Goal: Obtain resource: Download file/media

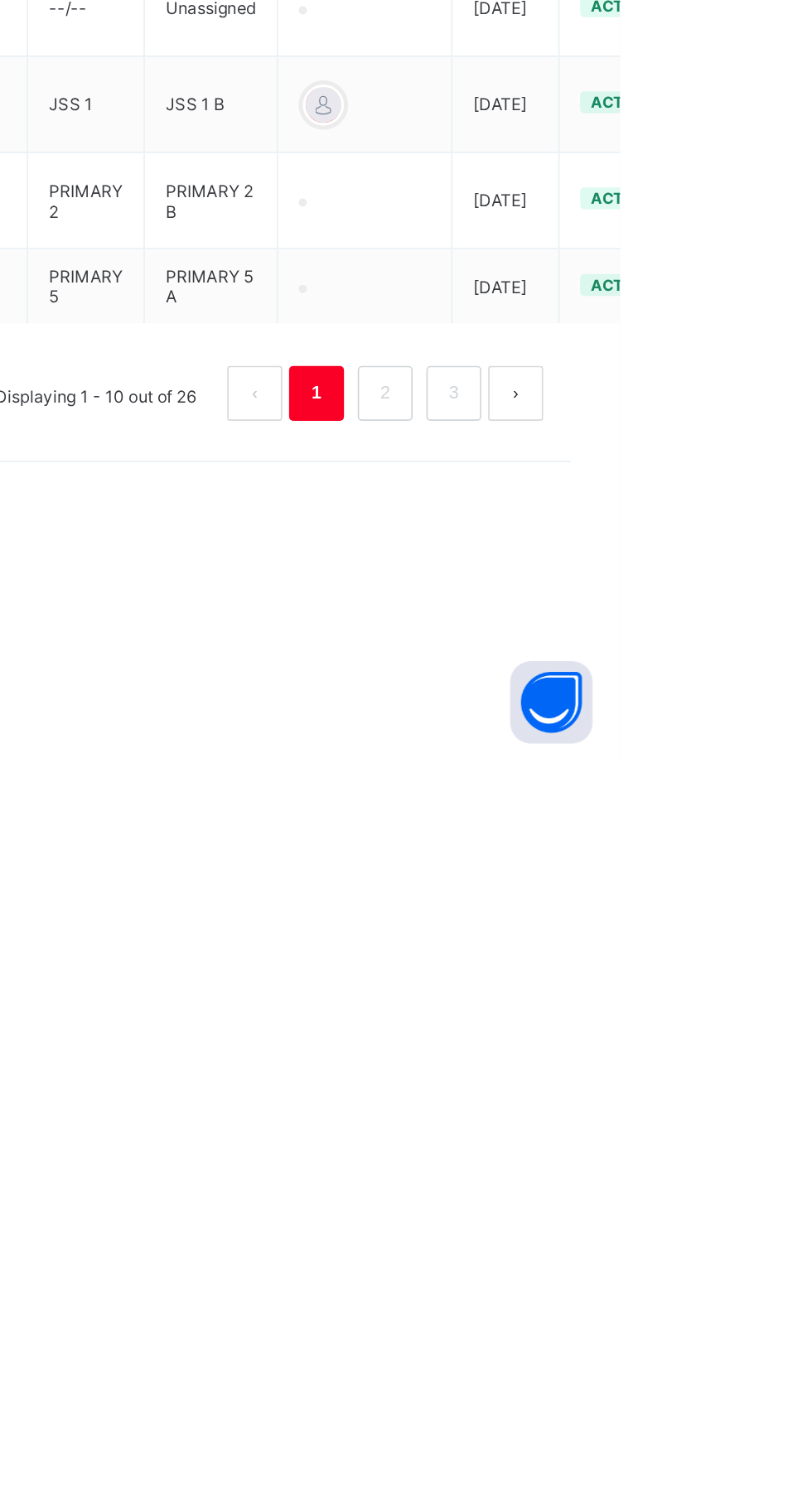
type input "**********"
click at [666, 1293] on link "2" at bounding box center [669, 1282] width 15 height 22
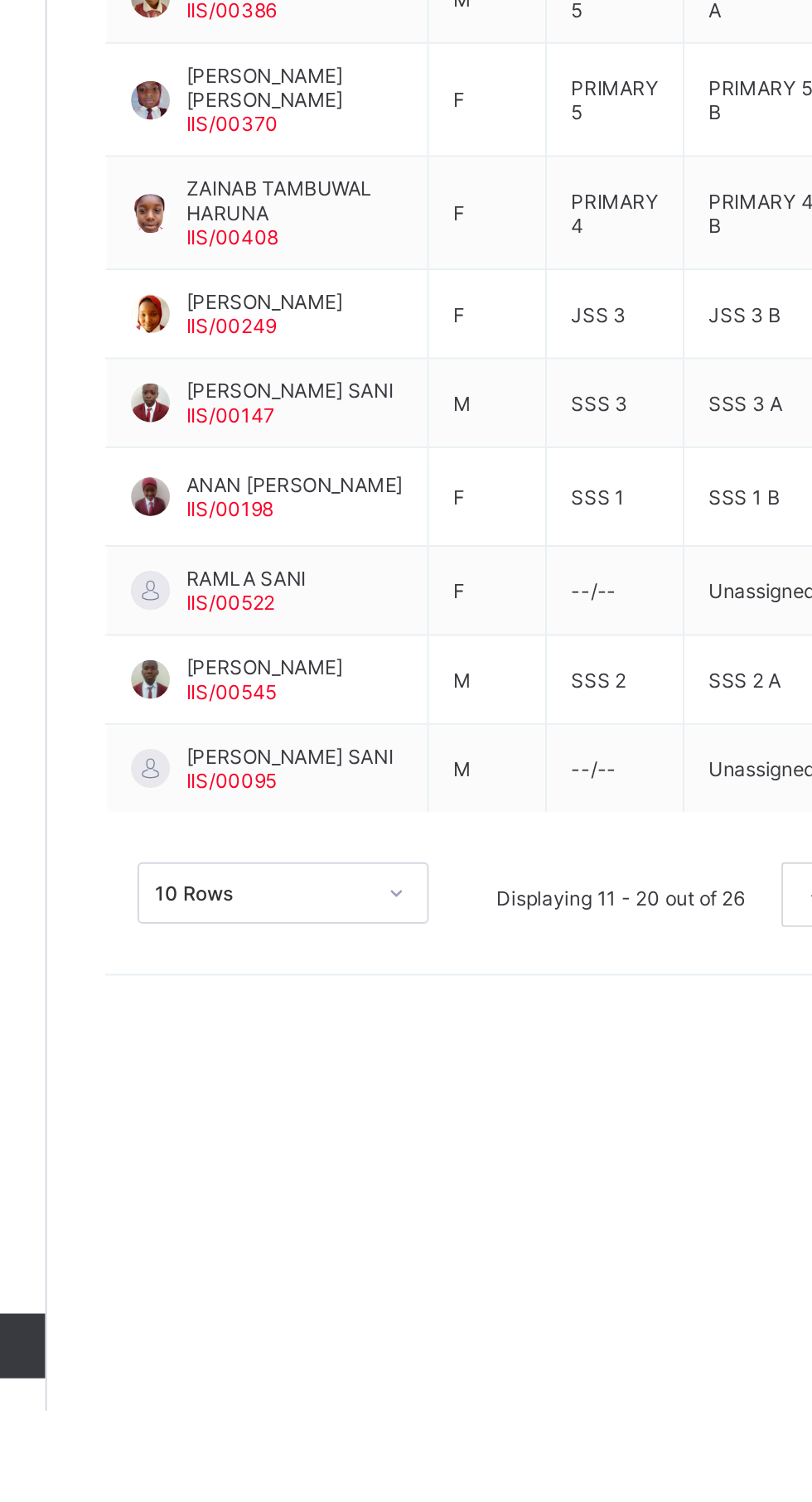
click at [295, 986] on span "[PERSON_NAME] SANI" at bounding box center [323, 979] width 106 height 12
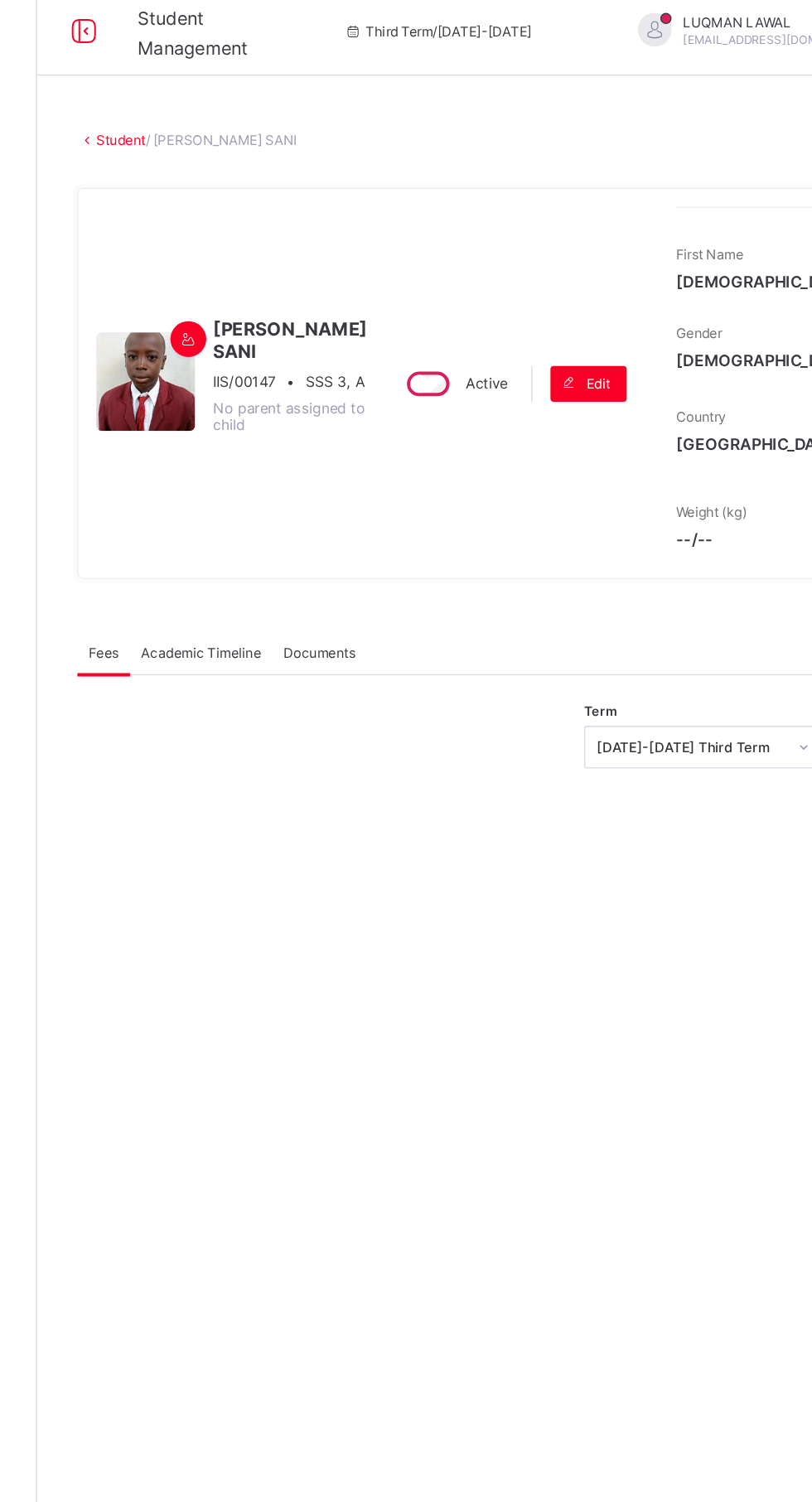
click at [334, 499] on span "Academic Timeline" at bounding box center [319, 493] width 89 height 12
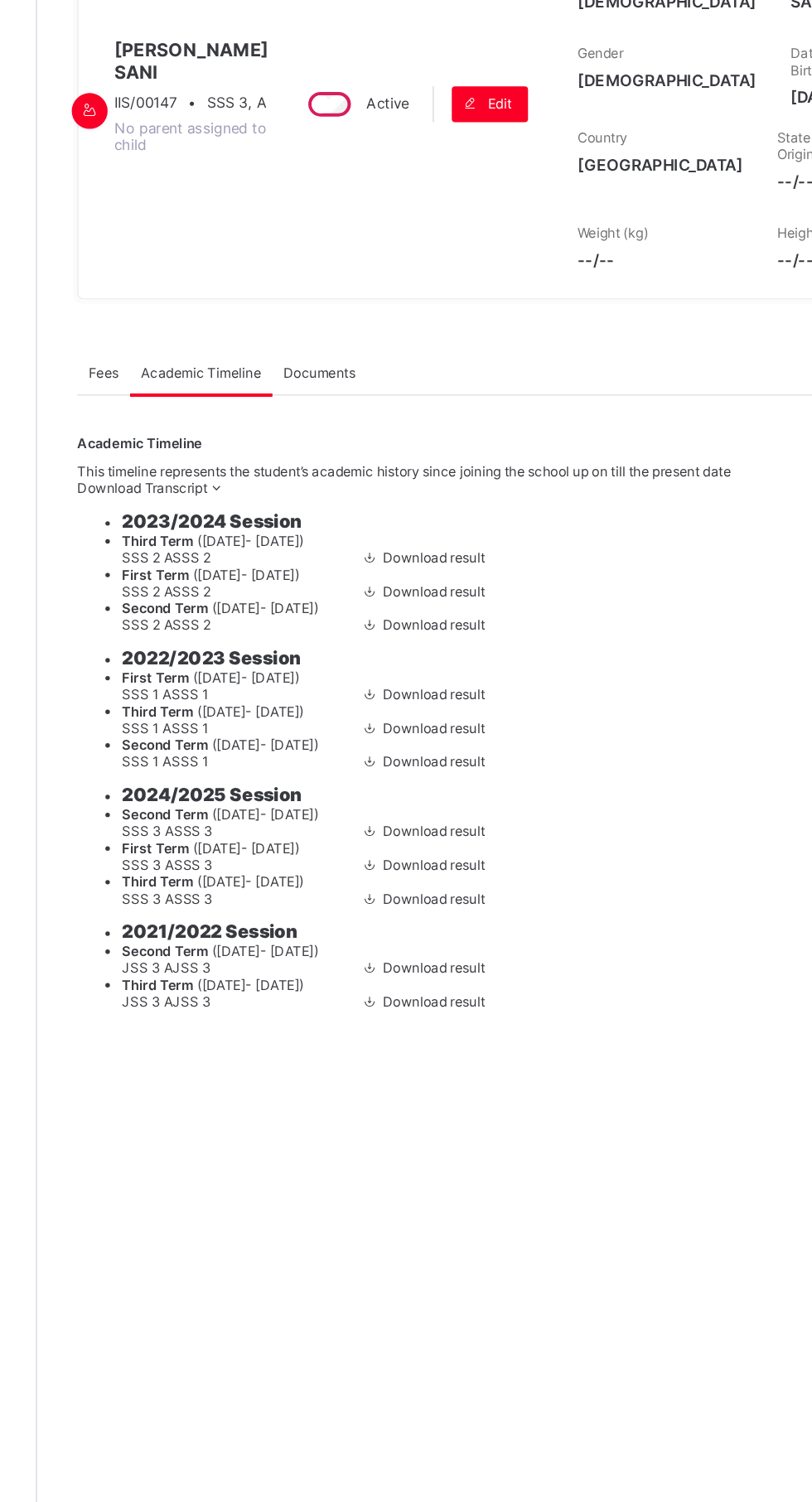
click at [325, 584] on span "Download Transcript" at bounding box center [276, 578] width 96 height 12
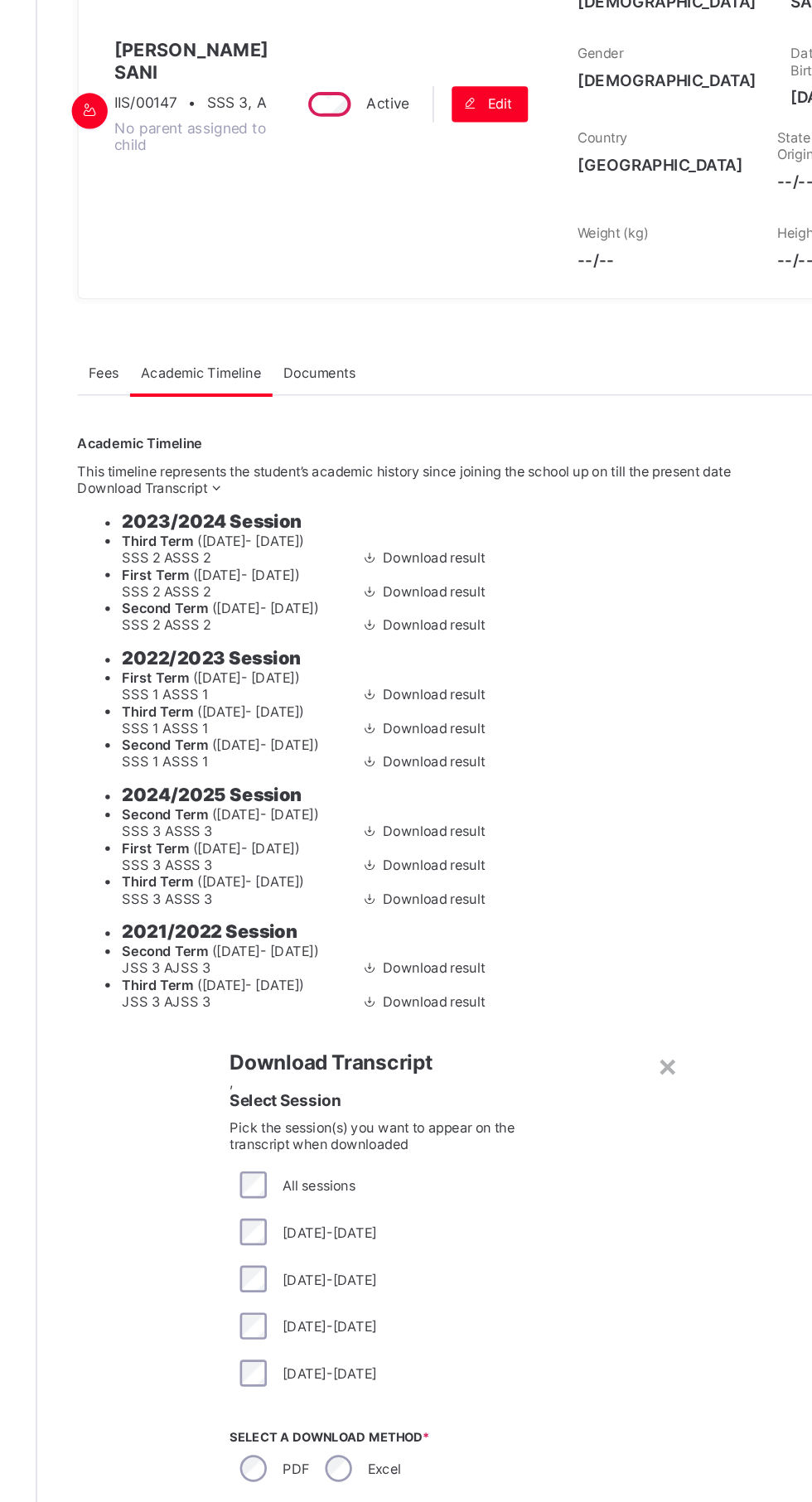
click at [640, 1357] on span "Download Transcript" at bounding box center [592, 1351] width 96 height 12
